Goal: Information Seeking & Learning: Learn about a topic

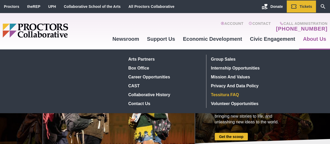
click at [224, 96] on link "Tessitura FAQ" at bounding box center [247, 94] width 76 height 9
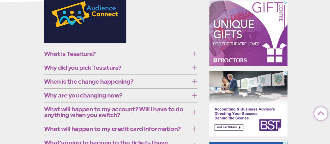
scroll to position [131, 0]
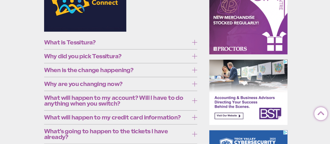
click at [196, 55] on icon at bounding box center [194, 56] width 5 height 5
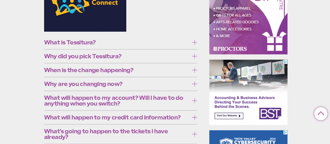
click at [194, 71] on icon at bounding box center [194, 69] width 5 height 5
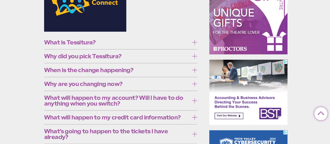
click at [194, 71] on icon at bounding box center [194, 69] width 5 height 5
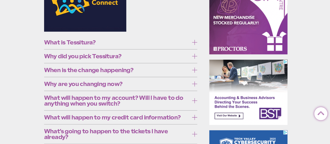
click at [193, 72] on label "When is the change happening?" at bounding box center [120, 70] width 153 height 10
click at [195, 86] on icon at bounding box center [194, 83] width 5 height 5
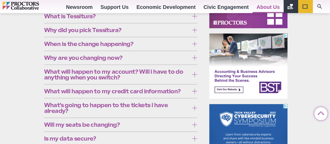
scroll to position [183, 0]
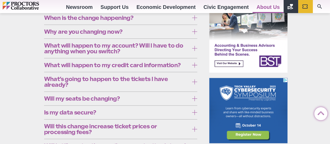
click at [191, 37] on label "Why are you changing now?" at bounding box center [120, 32] width 153 height 10
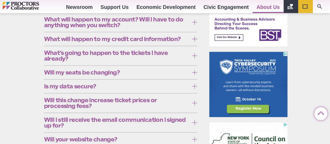
click at [197, 68] on section "What is Tessitura? Originally built for the Met Opera, Tessitura is a nonprofit…" at bounding box center [122, 71] width 164 height 401
click at [196, 41] on icon at bounding box center [194, 38] width 5 height 5
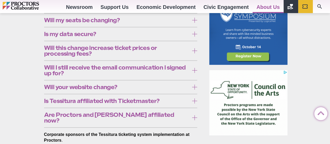
scroll to position [287, 0]
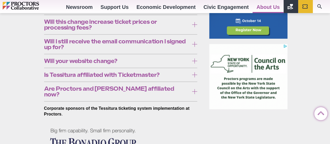
click at [191, 32] on label "Will this change increase ticket prices or processing fees?" at bounding box center [120, 24] width 153 height 15
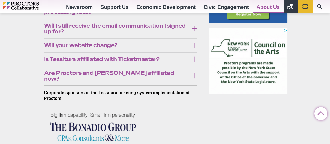
scroll to position [313, 0]
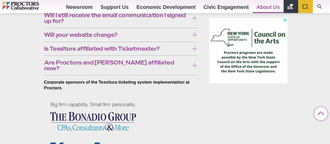
click at [196, 51] on icon at bounding box center [194, 48] width 5 height 5
click at [194, 68] on icon at bounding box center [194, 65] width 5 height 5
click at [193, 68] on icon at bounding box center [194, 65] width 5 height 5
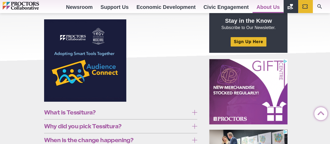
scroll to position [0, 0]
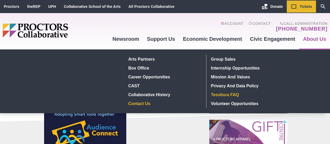
click at [144, 102] on link "Contact Us" at bounding box center [164, 103] width 76 height 9
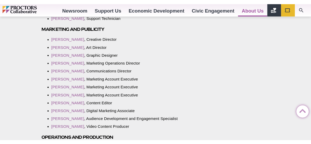
scroll to position [679, 0]
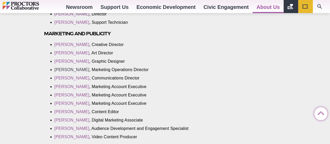
click at [76, 68] on link "Amanda Ahlemeyer" at bounding box center [72, 69] width 35 height 4
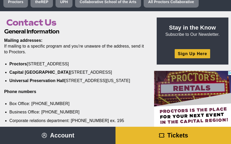
scroll to position [0, 0]
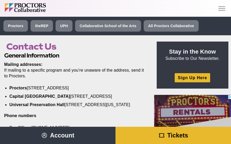
click at [32, 4] on img "Main site navigation and header" at bounding box center [38, 7] width 67 height 9
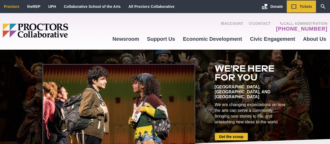
click at [15, 8] on link "Proctors" at bounding box center [11, 6] width 15 height 4
